Goal: Information Seeking & Learning: Learn about a topic

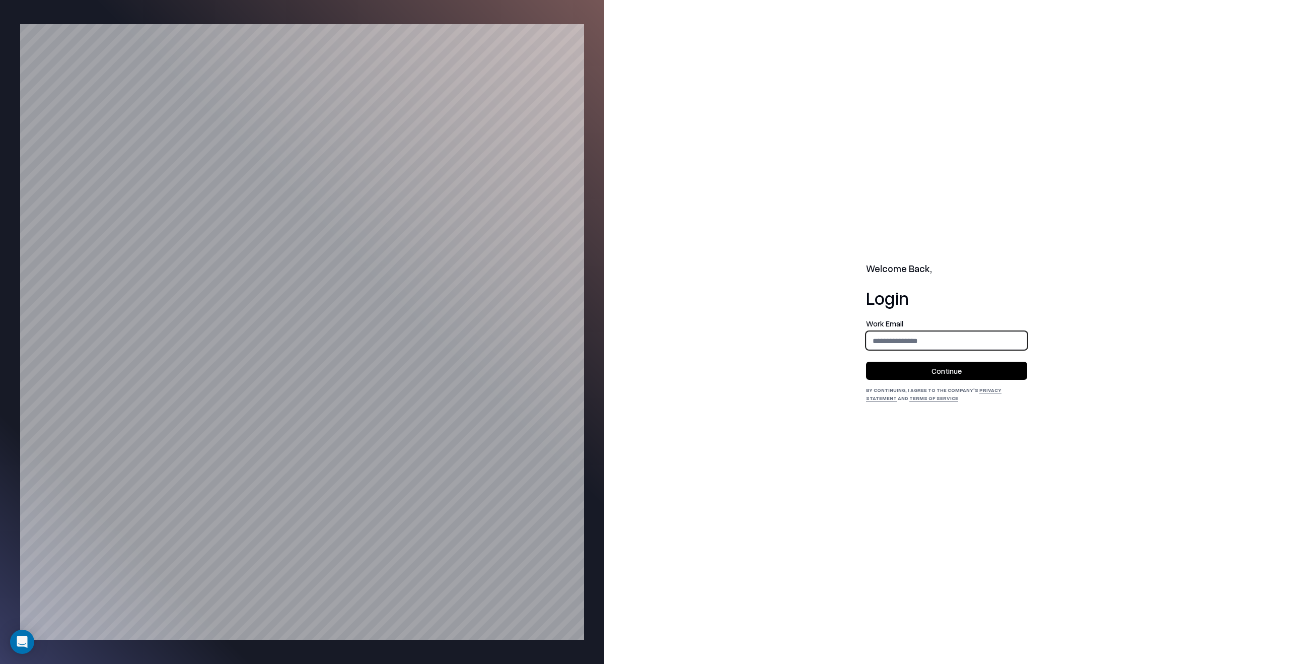
click at [908, 339] on input "email" at bounding box center [947, 340] width 160 height 19
type input "**********"
click at [945, 364] on button "Continue" at bounding box center [946, 371] width 161 height 18
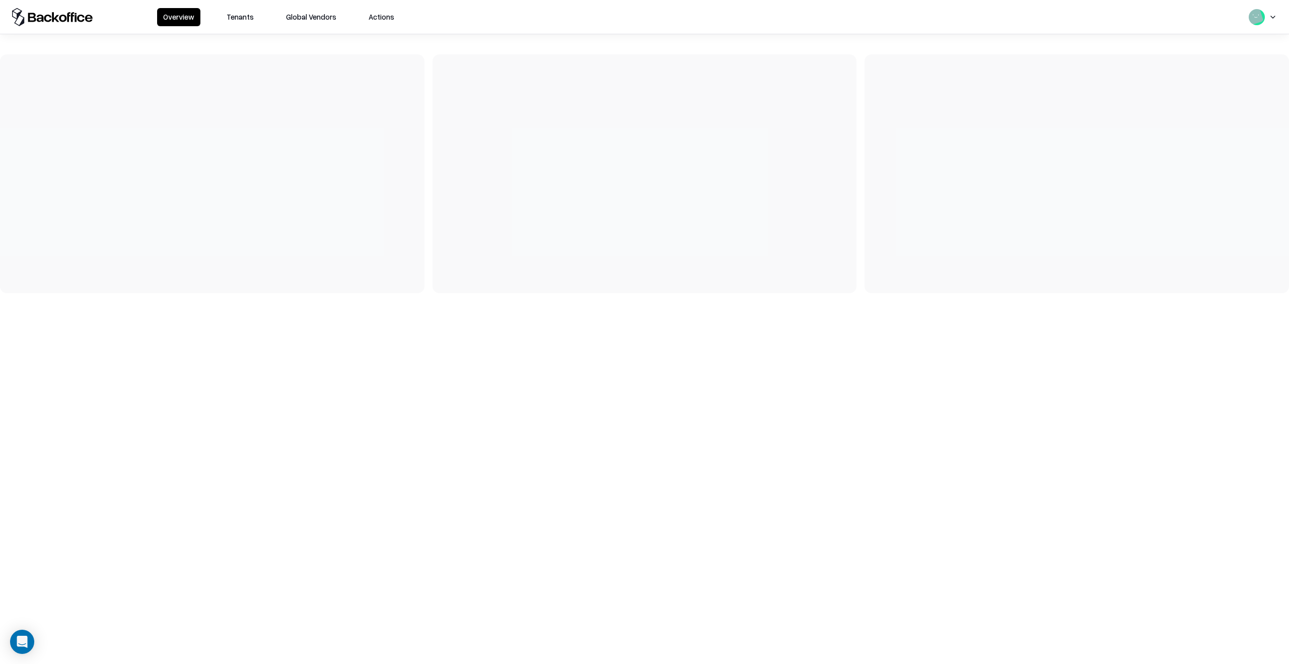
click at [237, 14] on button "Tenants" at bounding box center [240, 17] width 39 height 18
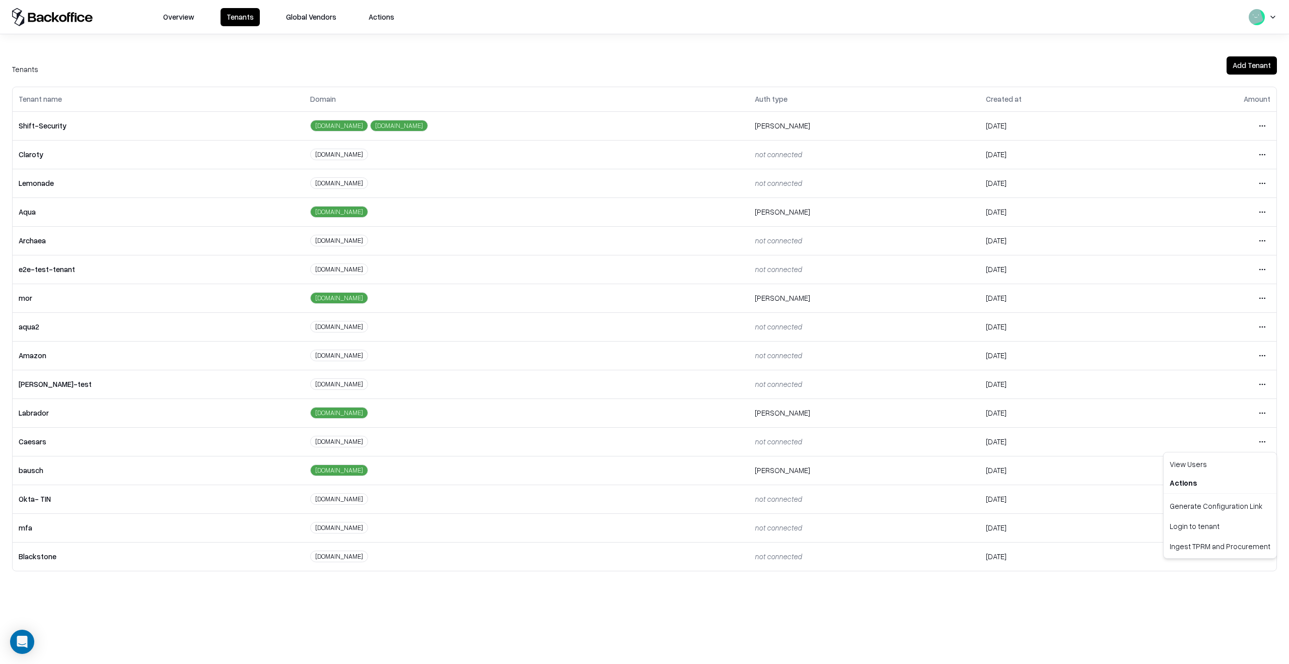
click at [1260, 443] on html "Overview Tenants Global Vendors Actions Tenants Add Tenant Tenant name Domain A…" at bounding box center [644, 332] width 1289 height 664
click at [1199, 525] on div "Login to tenant" at bounding box center [1220, 526] width 109 height 20
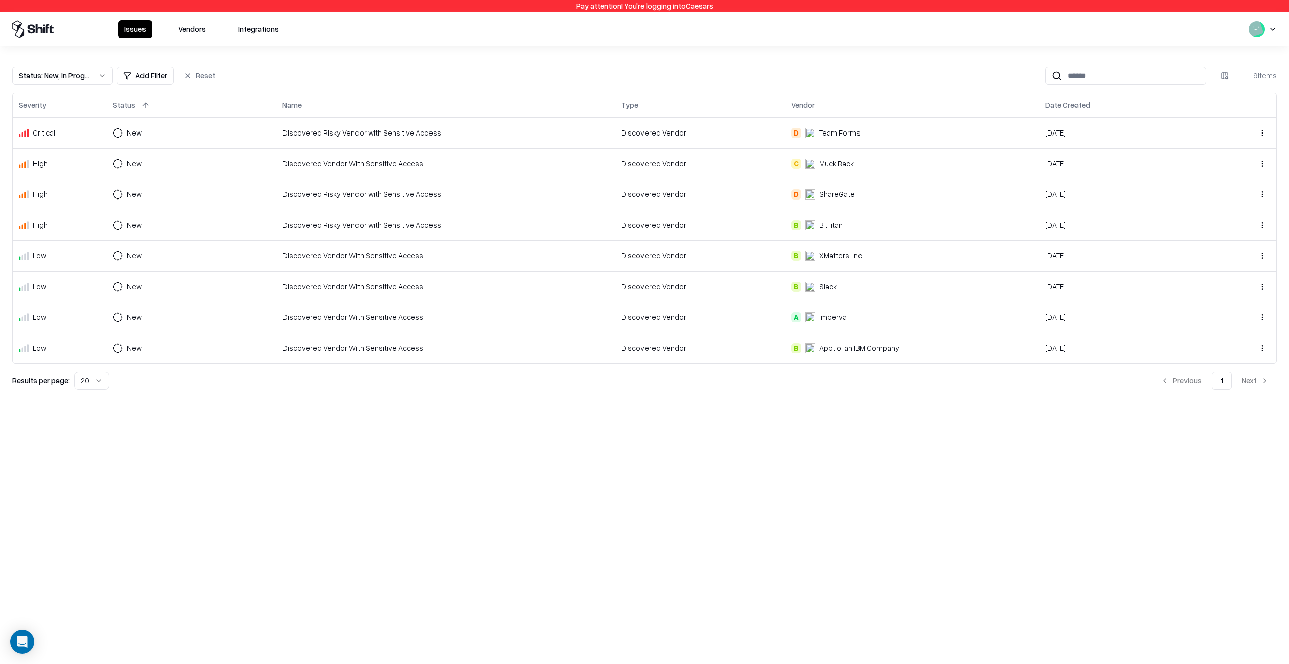
click at [592, 168] on div "Discovered Vendor With Sensitive Access" at bounding box center [446, 163] width 327 height 11
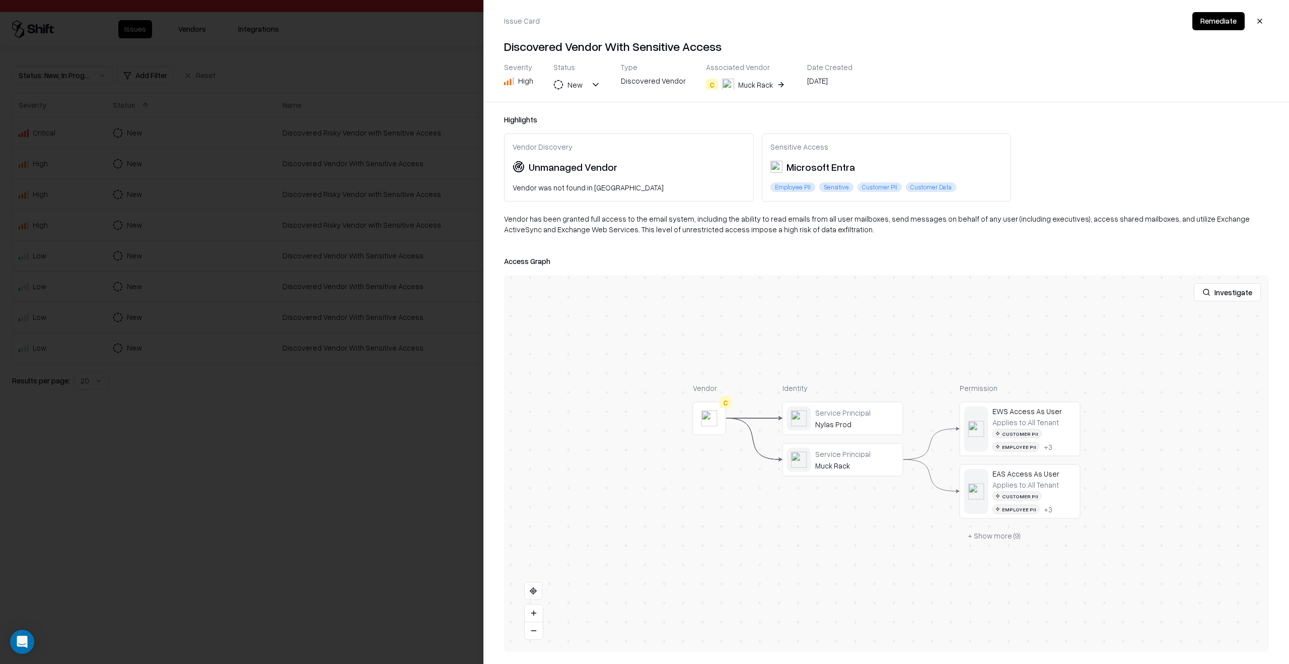
click at [986, 532] on button "+ Show more ( 9 )" at bounding box center [994, 535] width 69 height 18
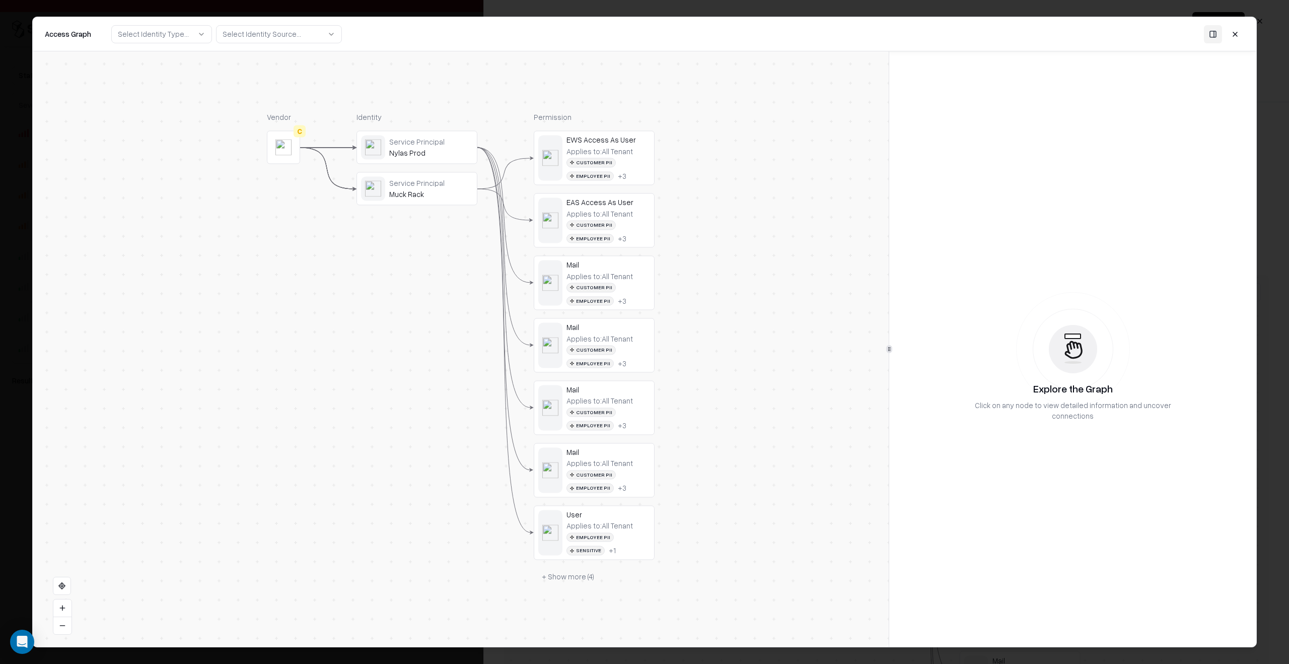
click at [422, 152] on div "Nylas Prod" at bounding box center [431, 153] width 84 height 9
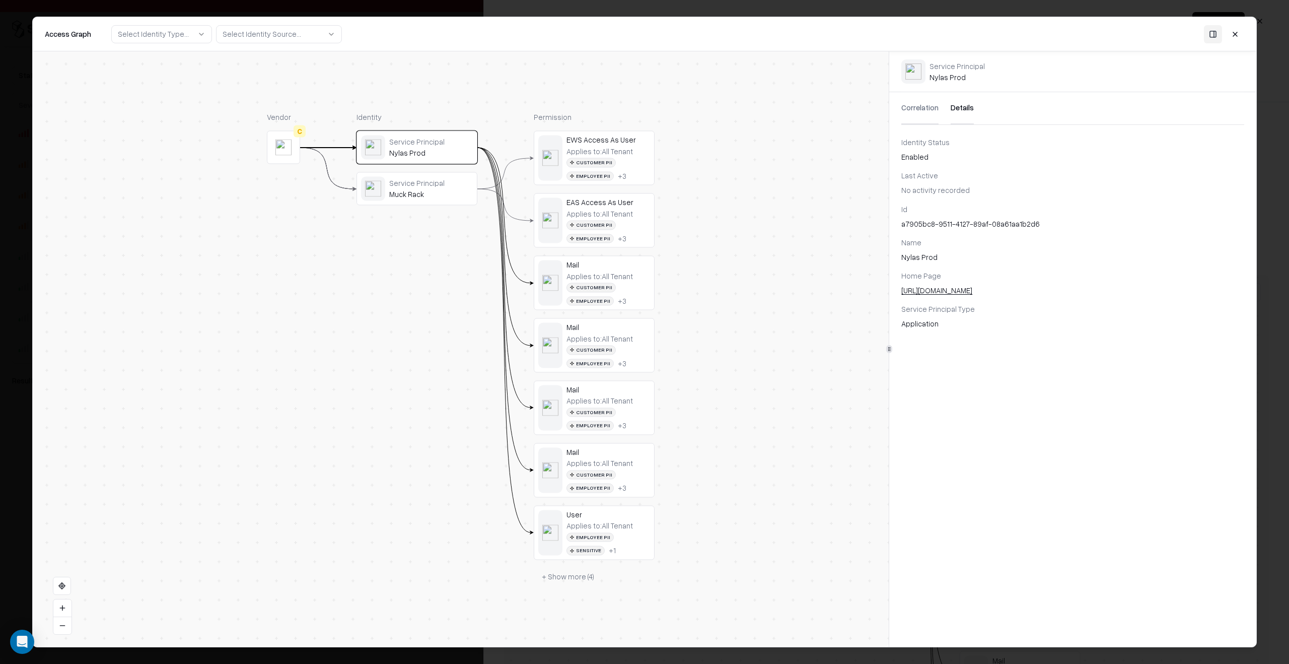
click at [966, 105] on button "Details" at bounding box center [962, 108] width 23 height 32
click at [937, 217] on div "Id a7905bc8-9511-4127-89af-08a61aa1b2d6" at bounding box center [1072, 215] width 343 height 25
click at [937, 221] on div "a7905bc8-9511-4127-89af-08a61aa1b2d6" at bounding box center [1072, 224] width 343 height 11
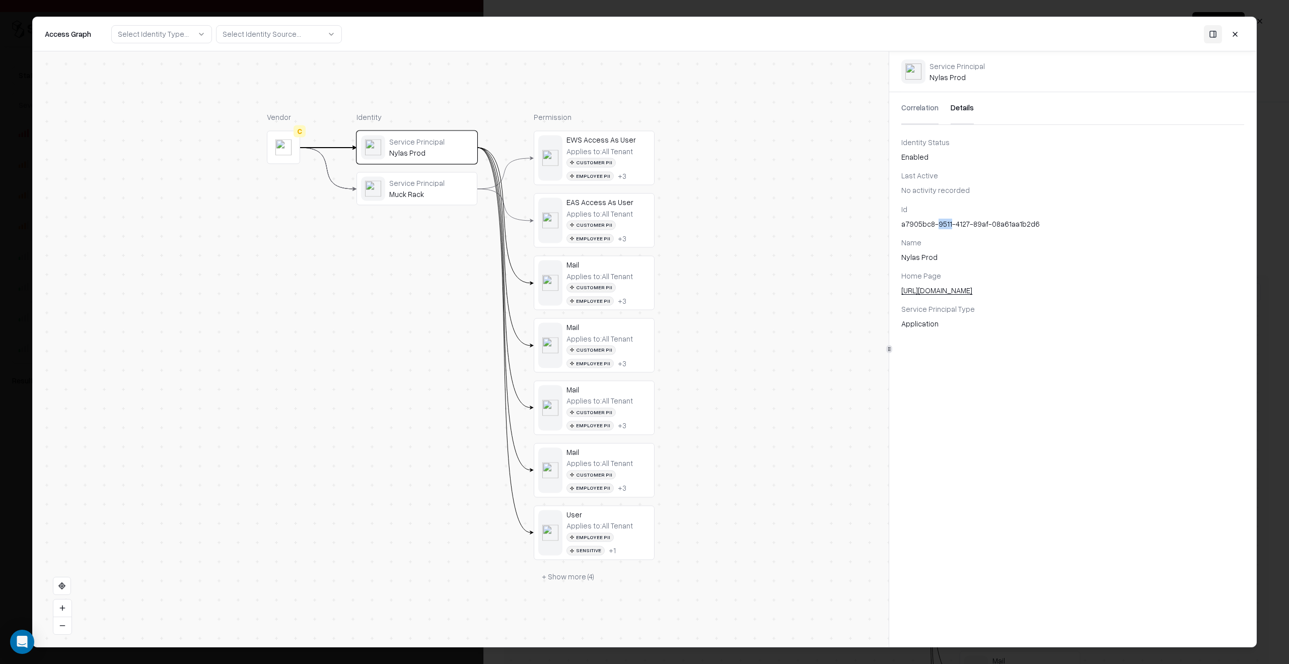
click at [937, 221] on div "a7905bc8-9511-4127-89af-08a61aa1b2d6" at bounding box center [1072, 224] width 343 height 11
copy div "a7905bc8-9511-4127-89af-08a61aa1b2d6"
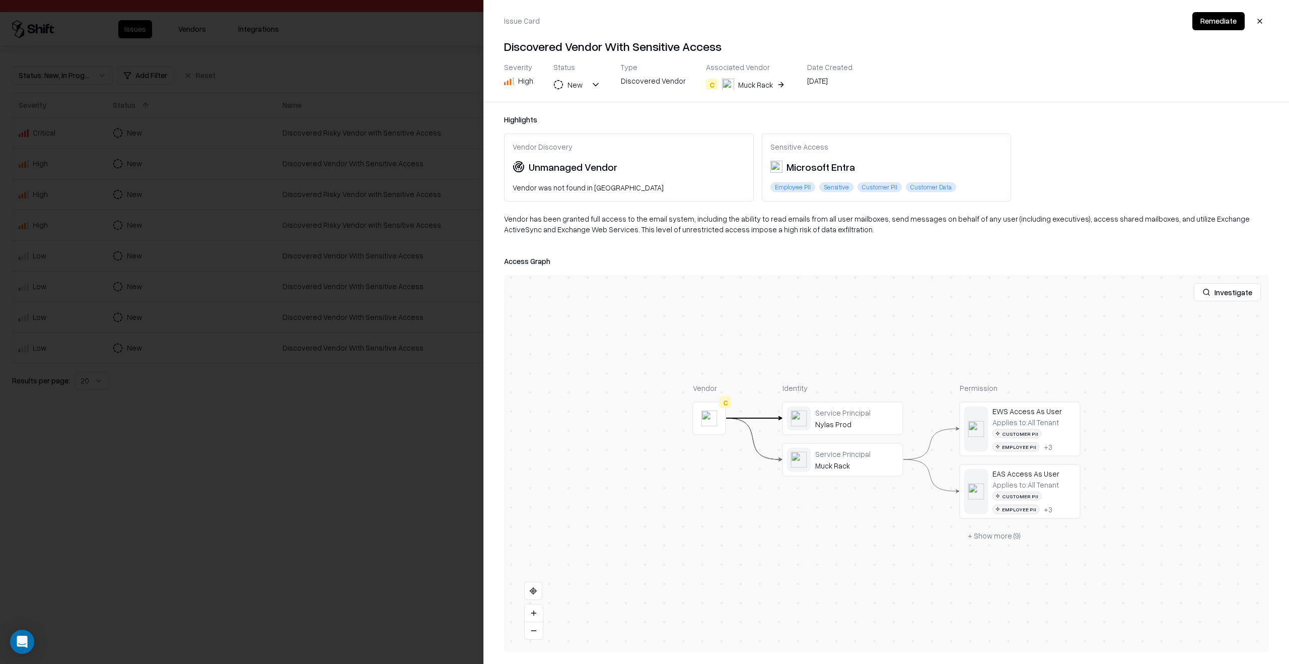
click at [333, 280] on div at bounding box center [644, 332] width 1289 height 664
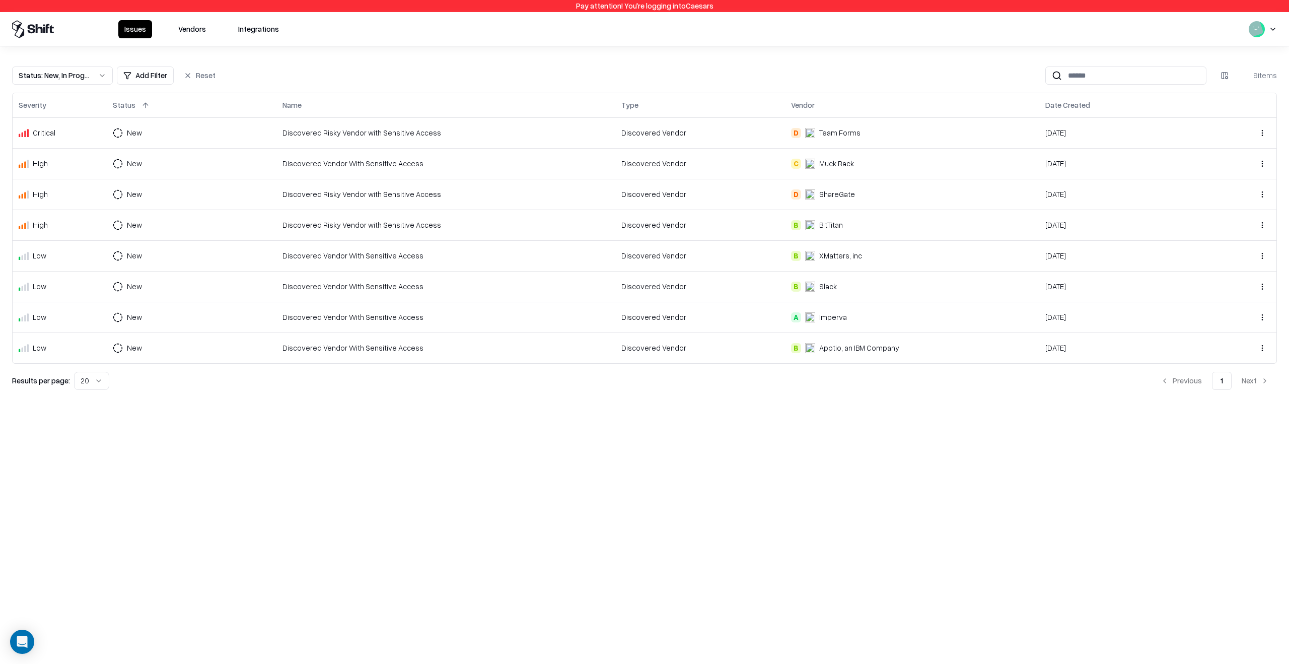
click at [571, 194] on div "Discovered Risky Vendor with Sensitive Access" at bounding box center [446, 194] width 327 height 11
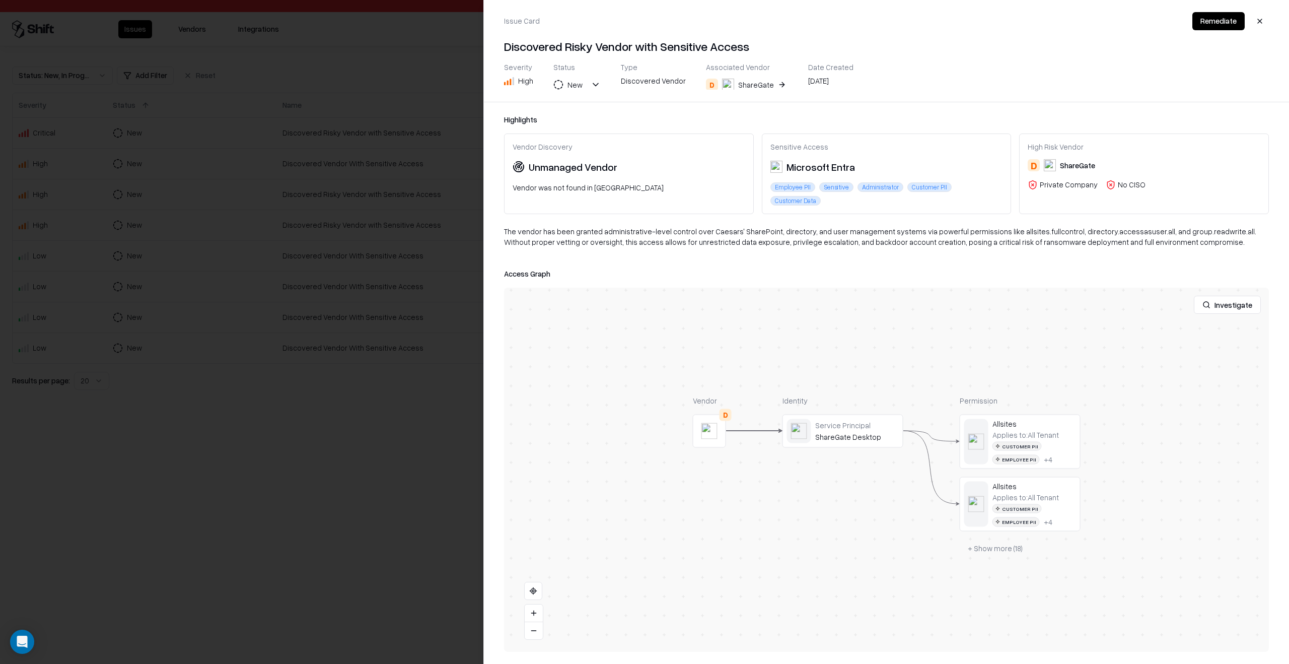
click at [0, 0] on div at bounding box center [0, 0] width 0 height 0
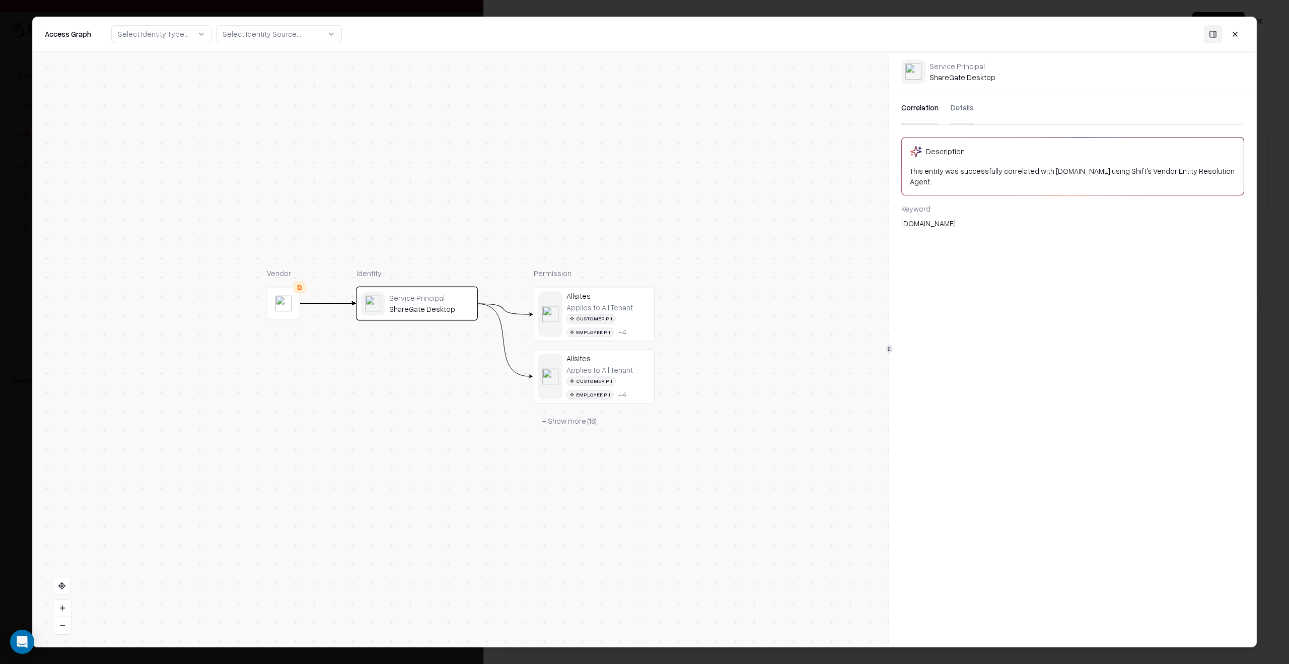
click at [948, 115] on div "Correlation Details" at bounding box center [1072, 108] width 343 height 33
click at [954, 107] on button "Details" at bounding box center [962, 108] width 23 height 32
click at [941, 219] on div "33e81ddb-01dc-40d8-bc13-f3c969ff82af" at bounding box center [1072, 224] width 343 height 11
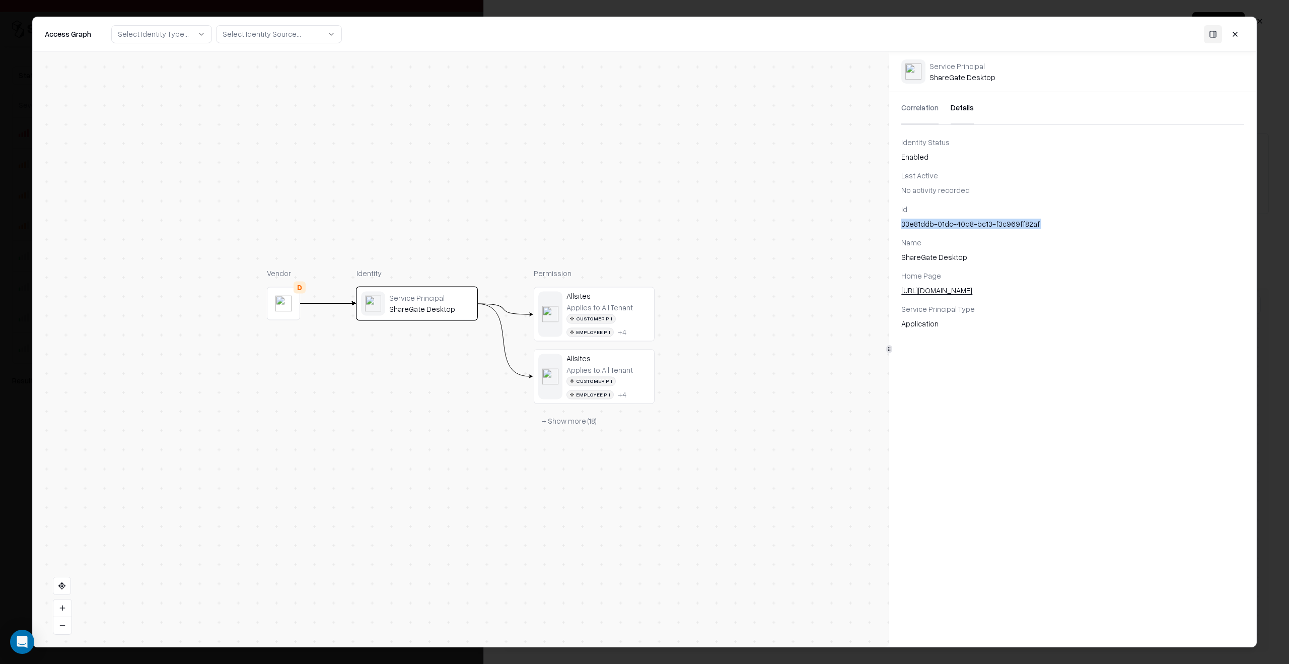
copy div "33e81ddb-01dc-40d8-bc13-f3c969ff82af"
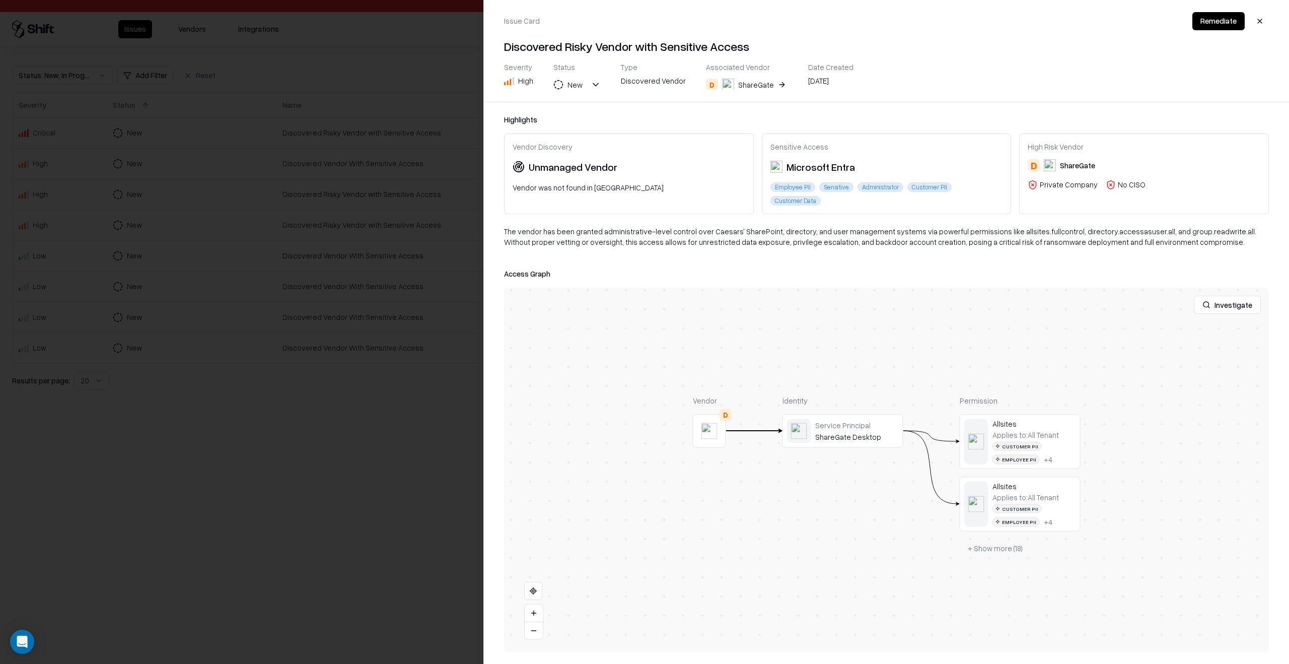
click at [302, 382] on div at bounding box center [644, 332] width 1289 height 664
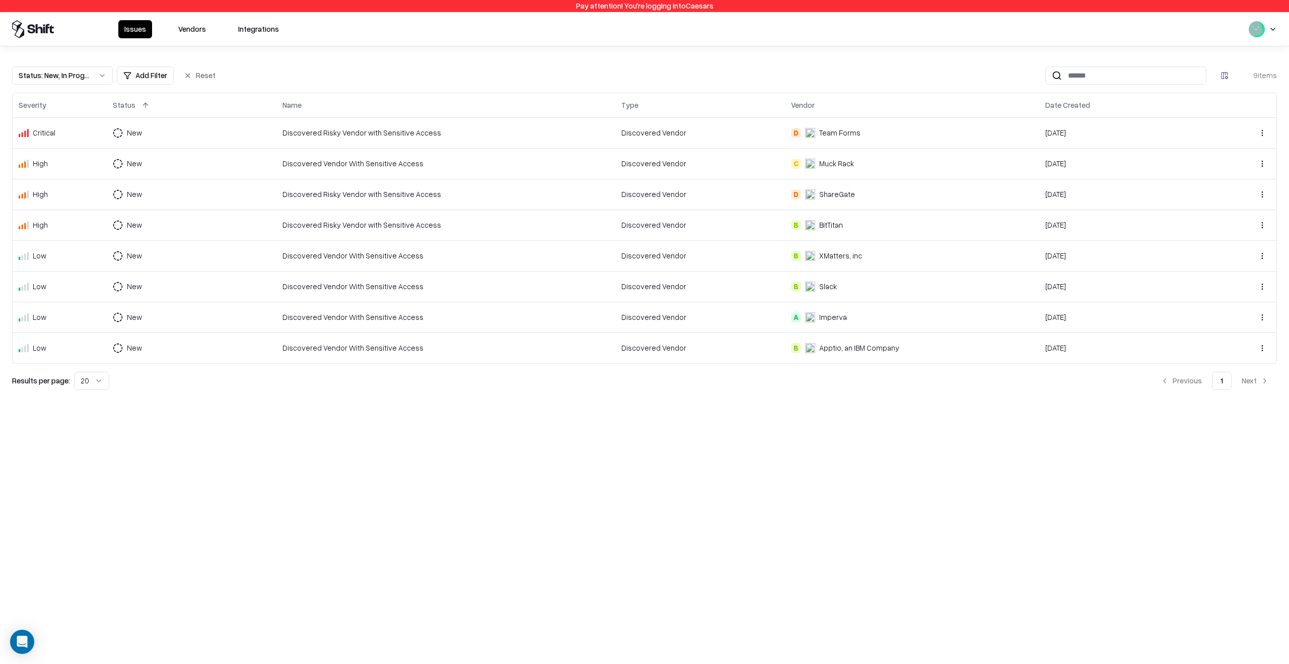
click at [902, 165] on div "C Muck Rack" at bounding box center [912, 163] width 242 height 11
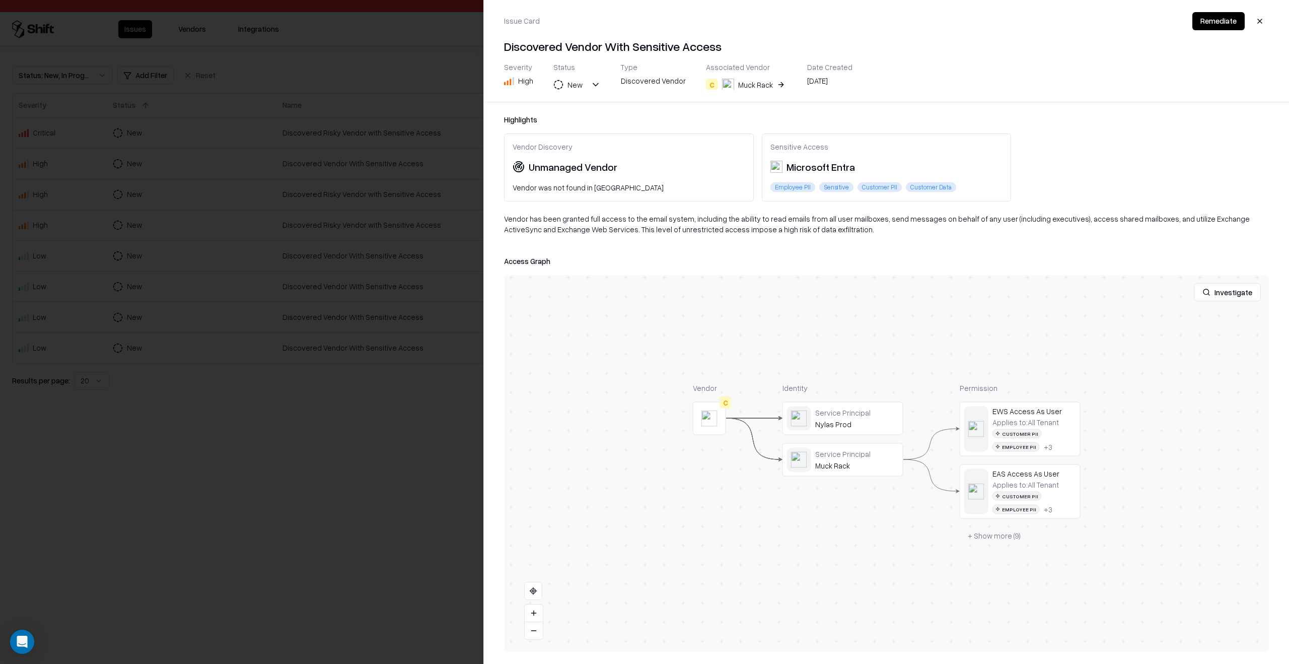
click at [0, 0] on div at bounding box center [0, 0] width 0 height 0
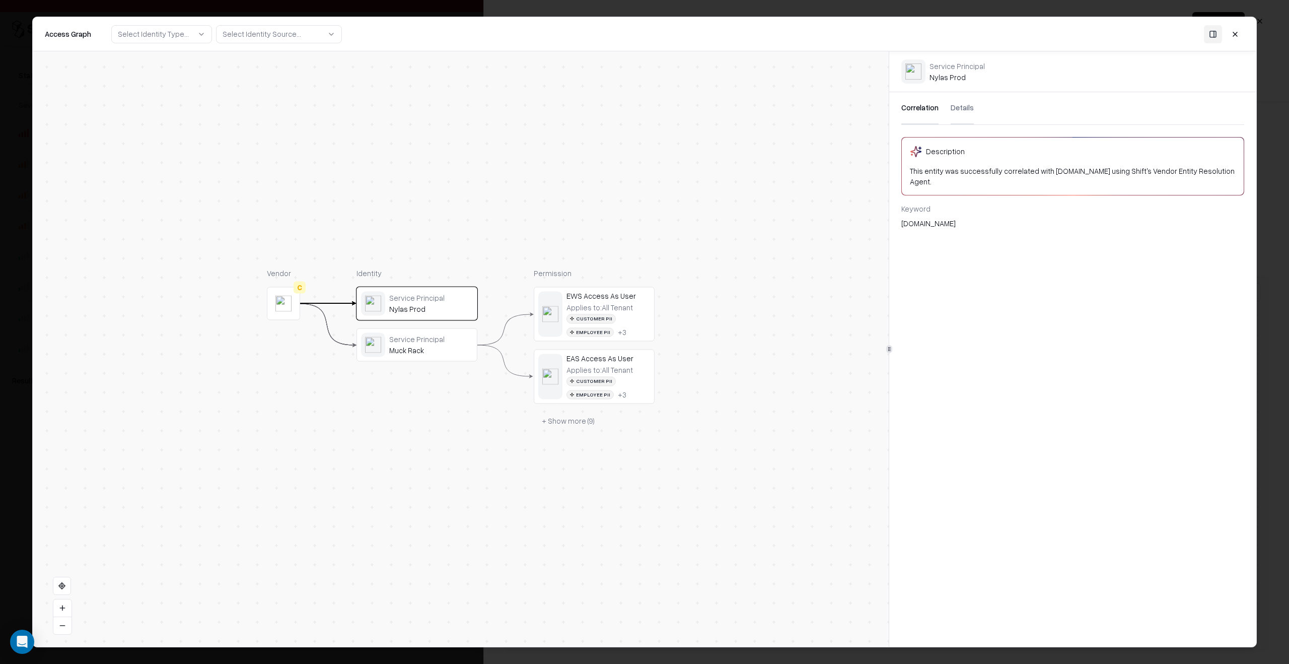
click at [953, 99] on button "Details" at bounding box center [962, 108] width 23 height 32
click at [940, 235] on div "Id a7905bc8-9511-4127-89af-08a61aa1b2d6 Name Nylas Prod Home Page [URL][DOMAIN_…" at bounding box center [1072, 265] width 367 height 125
click at [947, 223] on div "a7905bc8-9511-4127-89af-08a61aa1b2d6" at bounding box center [1072, 224] width 343 height 11
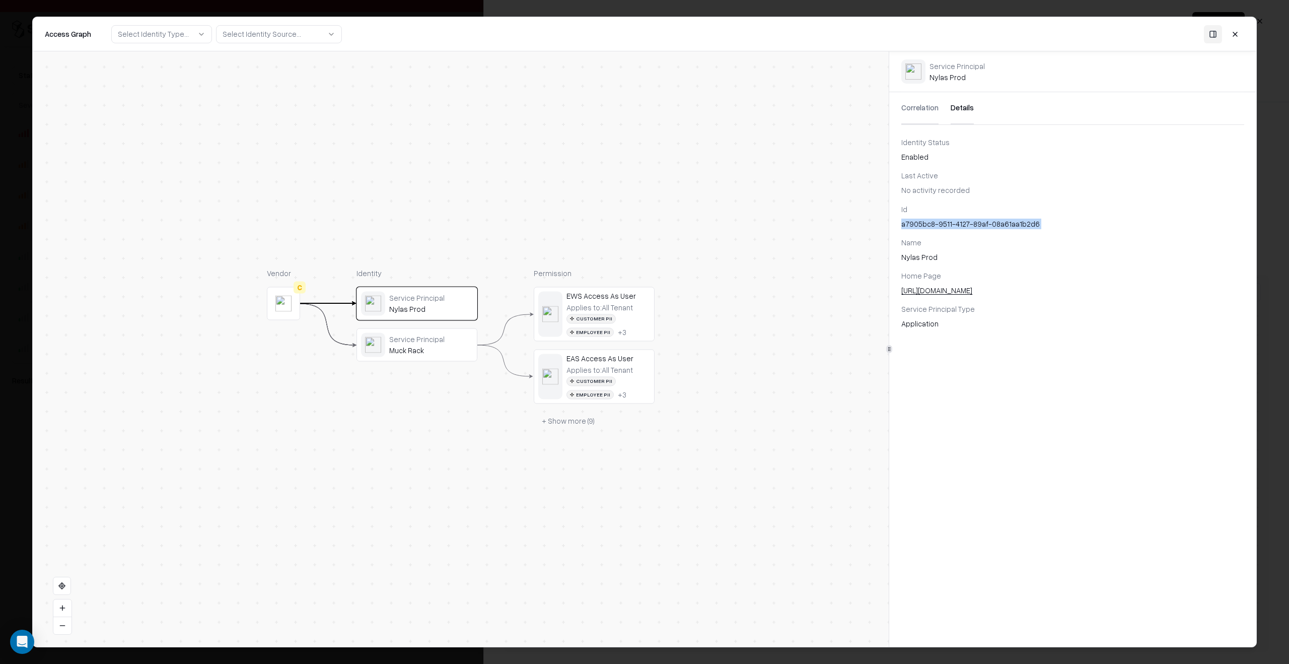
copy div "a7905bc8-9511-4127-89af-08a61aa1b2d6"
click at [7, 177] on body "Pay attention! You're logging into Caesars Issues Vendors Integrations Status :…" at bounding box center [644, 332] width 1289 height 664
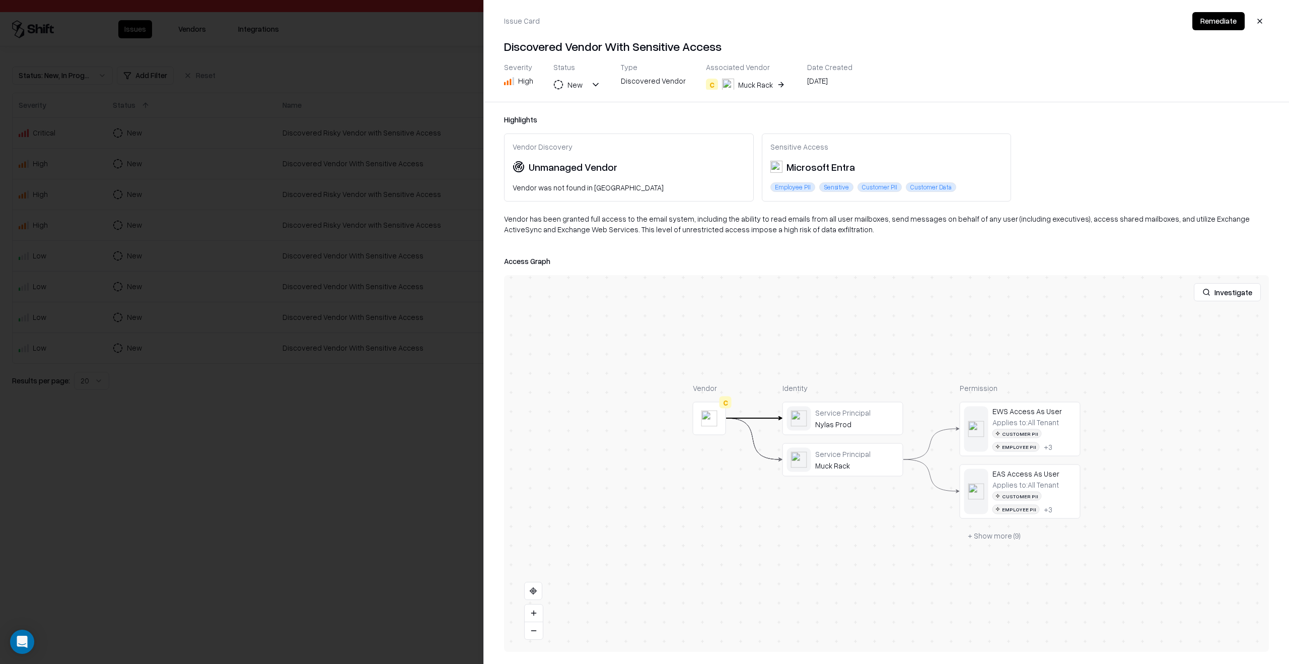
click at [296, 525] on div at bounding box center [644, 332] width 1289 height 664
